Goal: Information Seeking & Learning: Learn about a topic

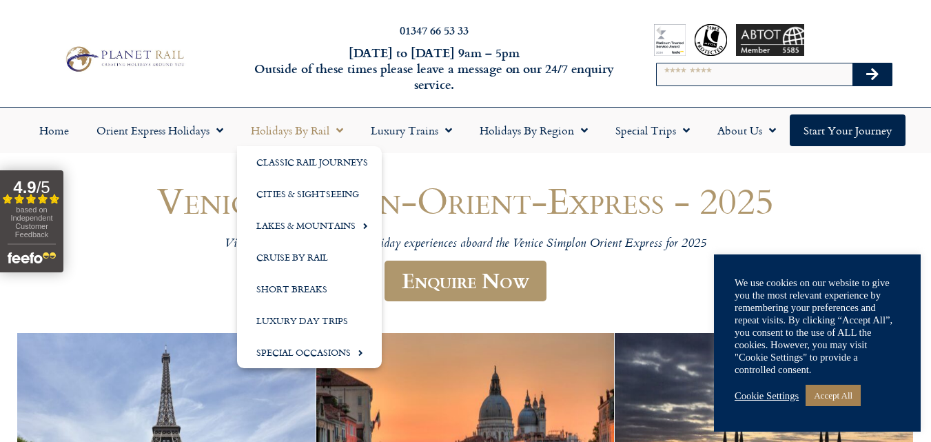
click at [338, 128] on span "Menu" at bounding box center [336, 130] width 14 height 25
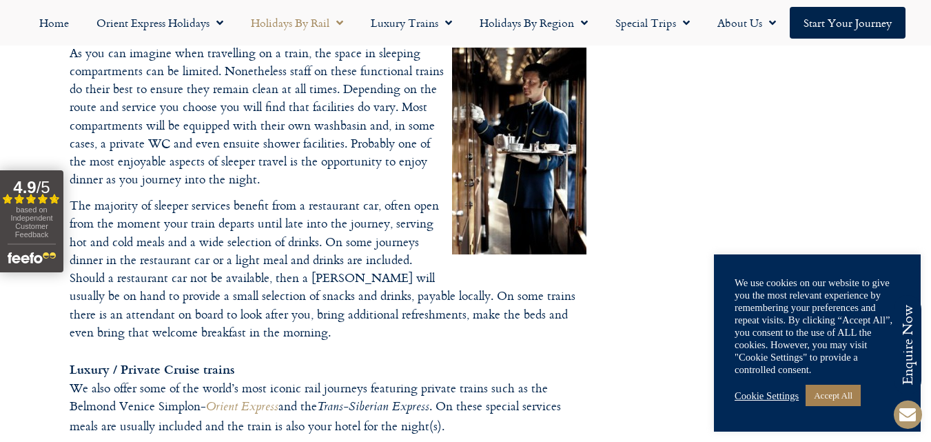
scroll to position [1154, 0]
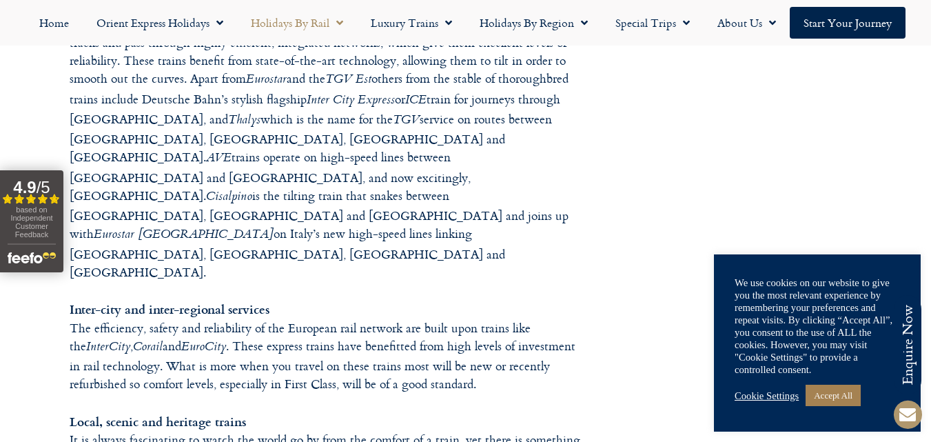
drag, startPoint x: 938, startPoint y: 49, endPoint x: 915, endPoint y: -17, distance: 69.5
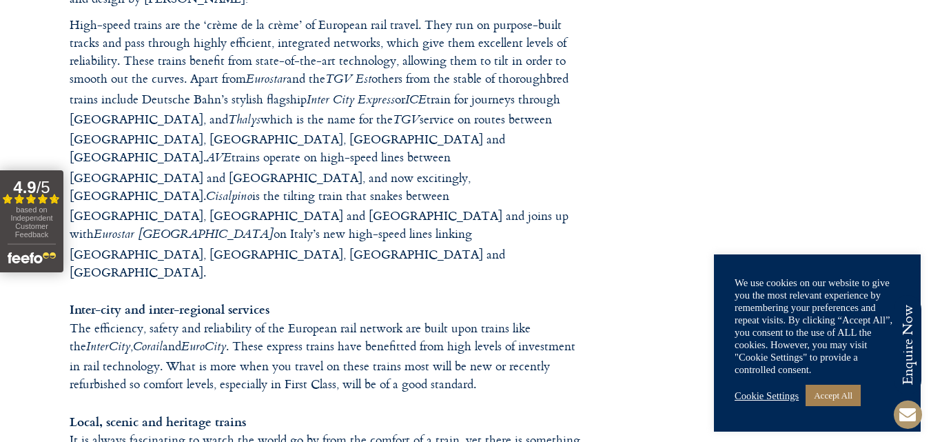
scroll to position [0, 0]
